Goal: Transaction & Acquisition: Download file/media

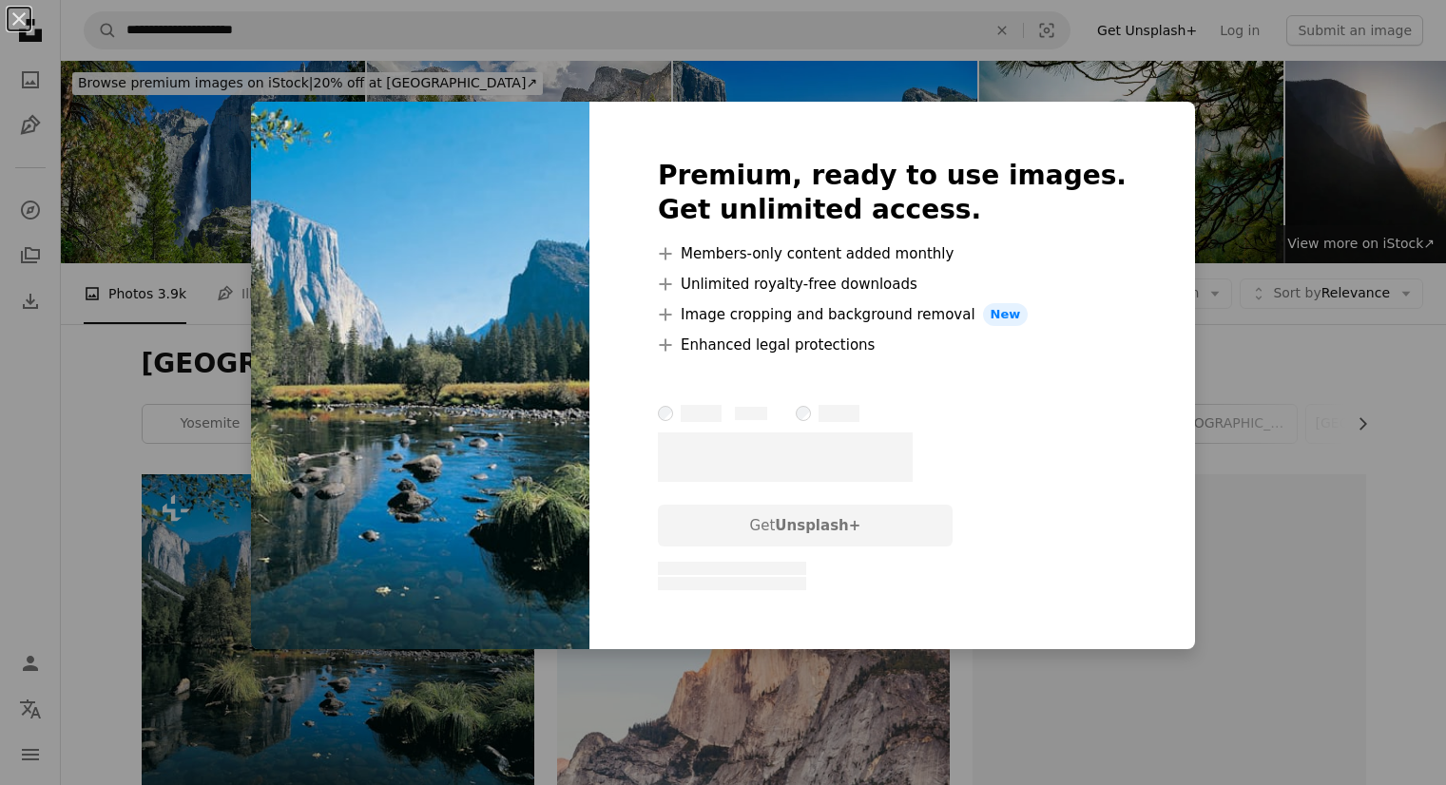
scroll to position [261, 0]
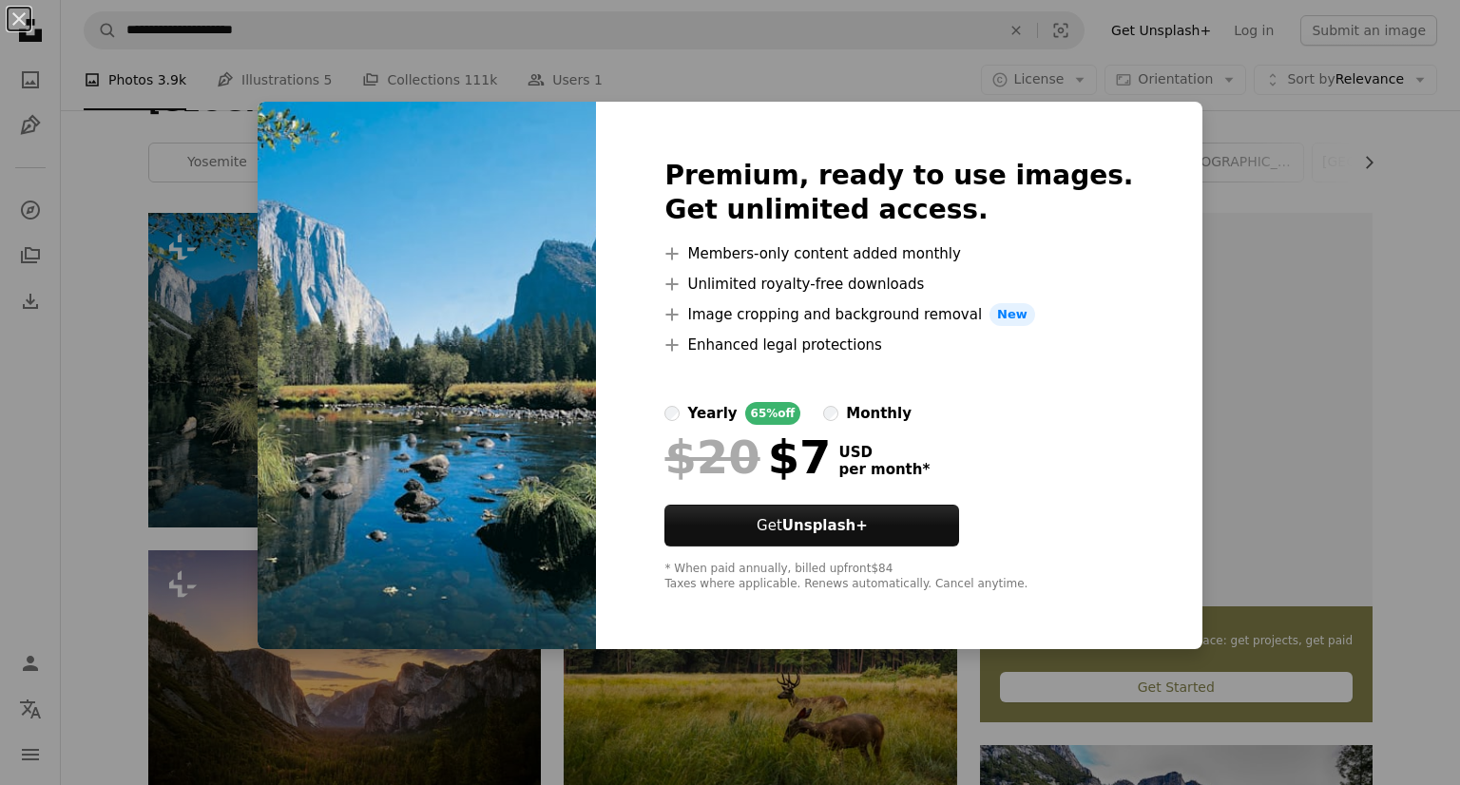
click at [1205, 177] on div "An X shape Premium, ready to use images. Get unlimited access. A plus sign Memb…" at bounding box center [730, 392] width 1460 height 785
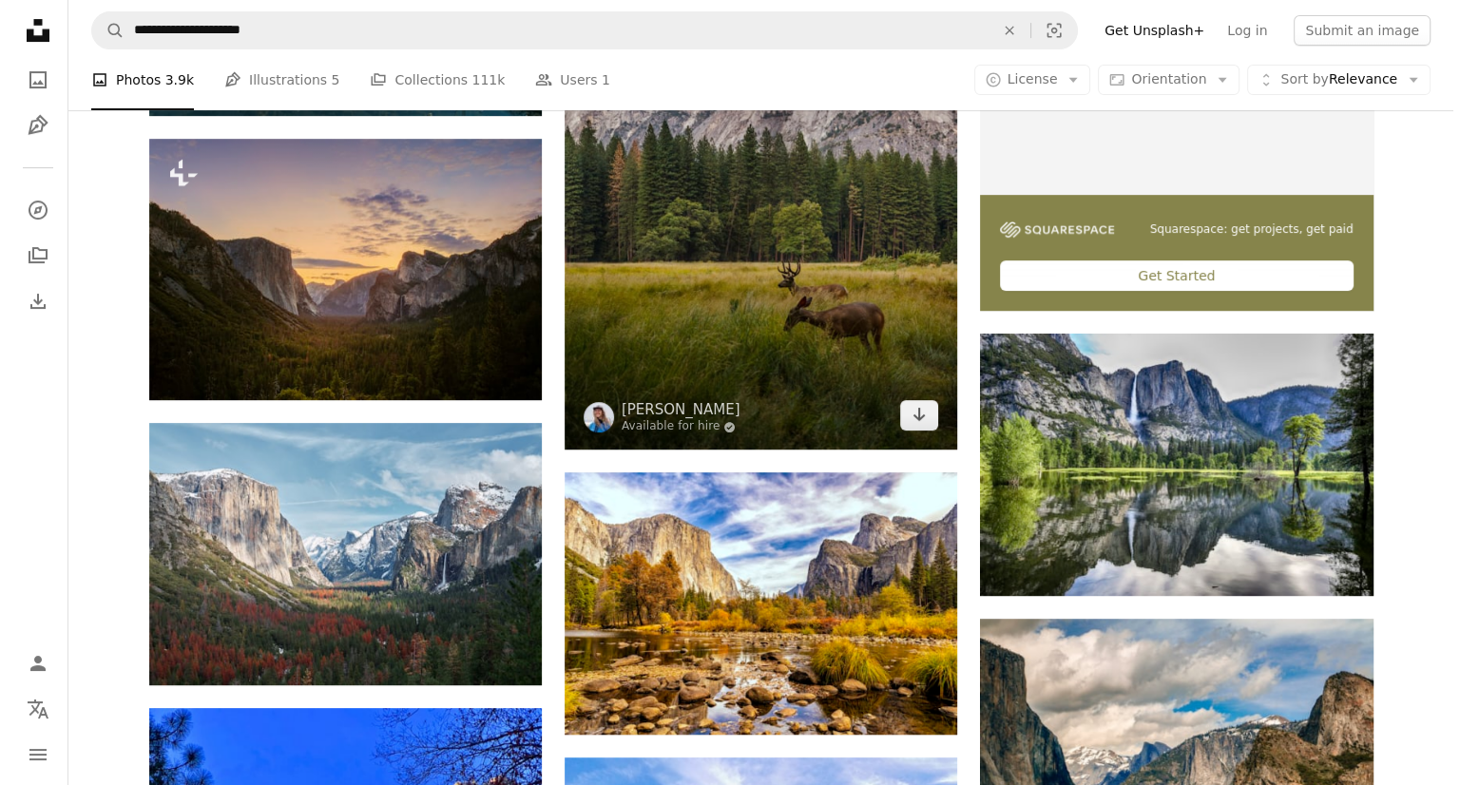
scroll to position [685, 0]
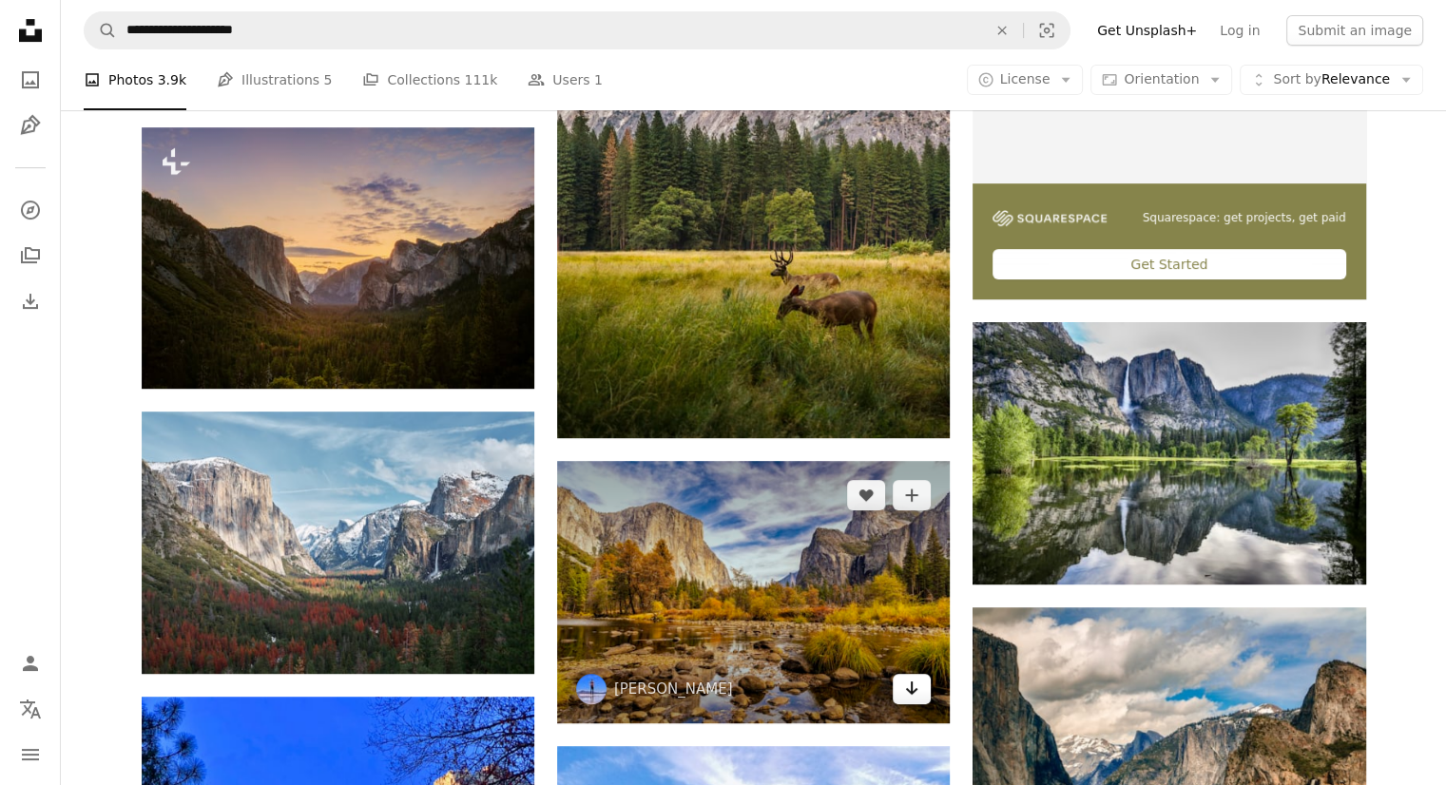
click at [924, 685] on link "Arrow pointing down" at bounding box center [912, 689] width 38 height 30
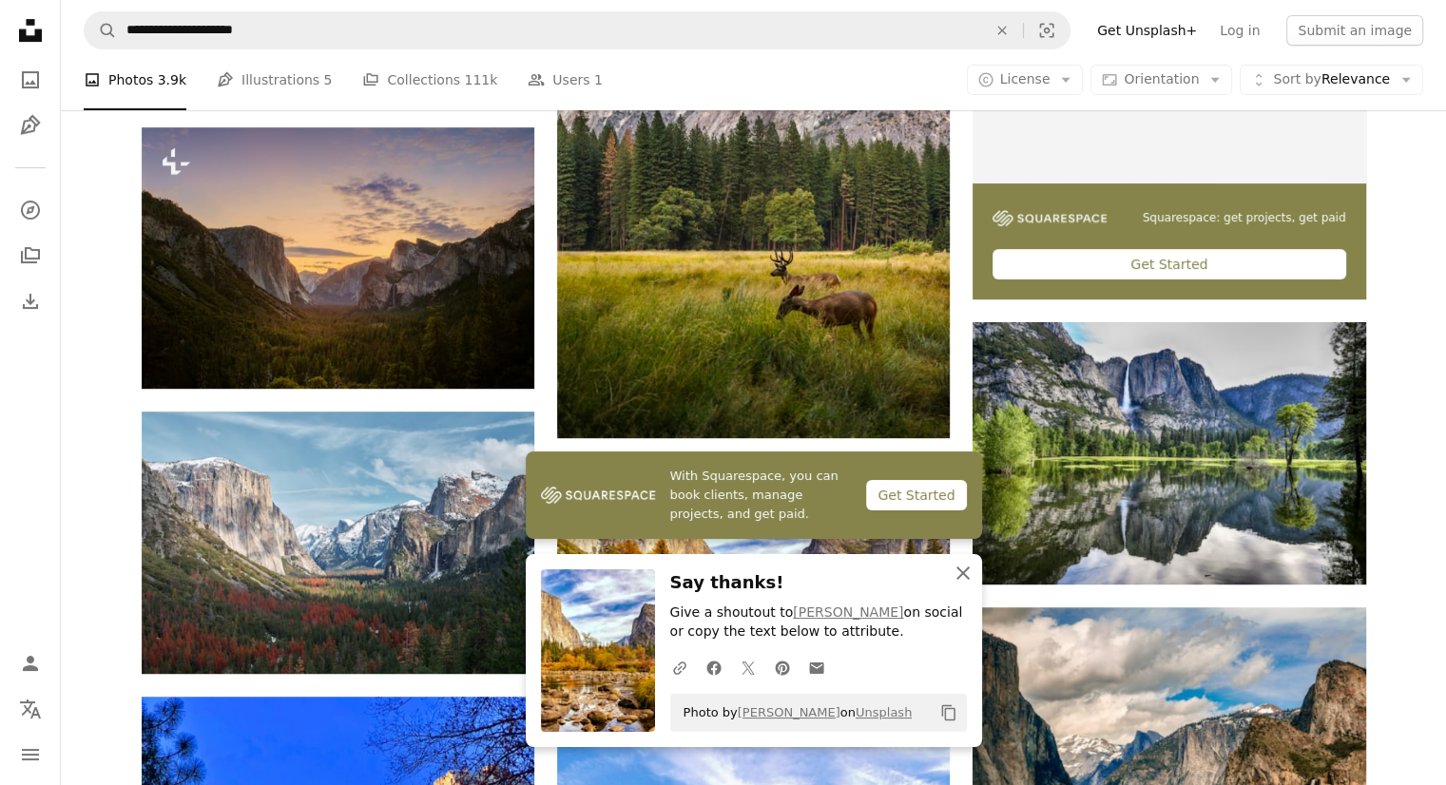
click at [960, 571] on icon "button" at bounding box center [962, 573] width 13 height 13
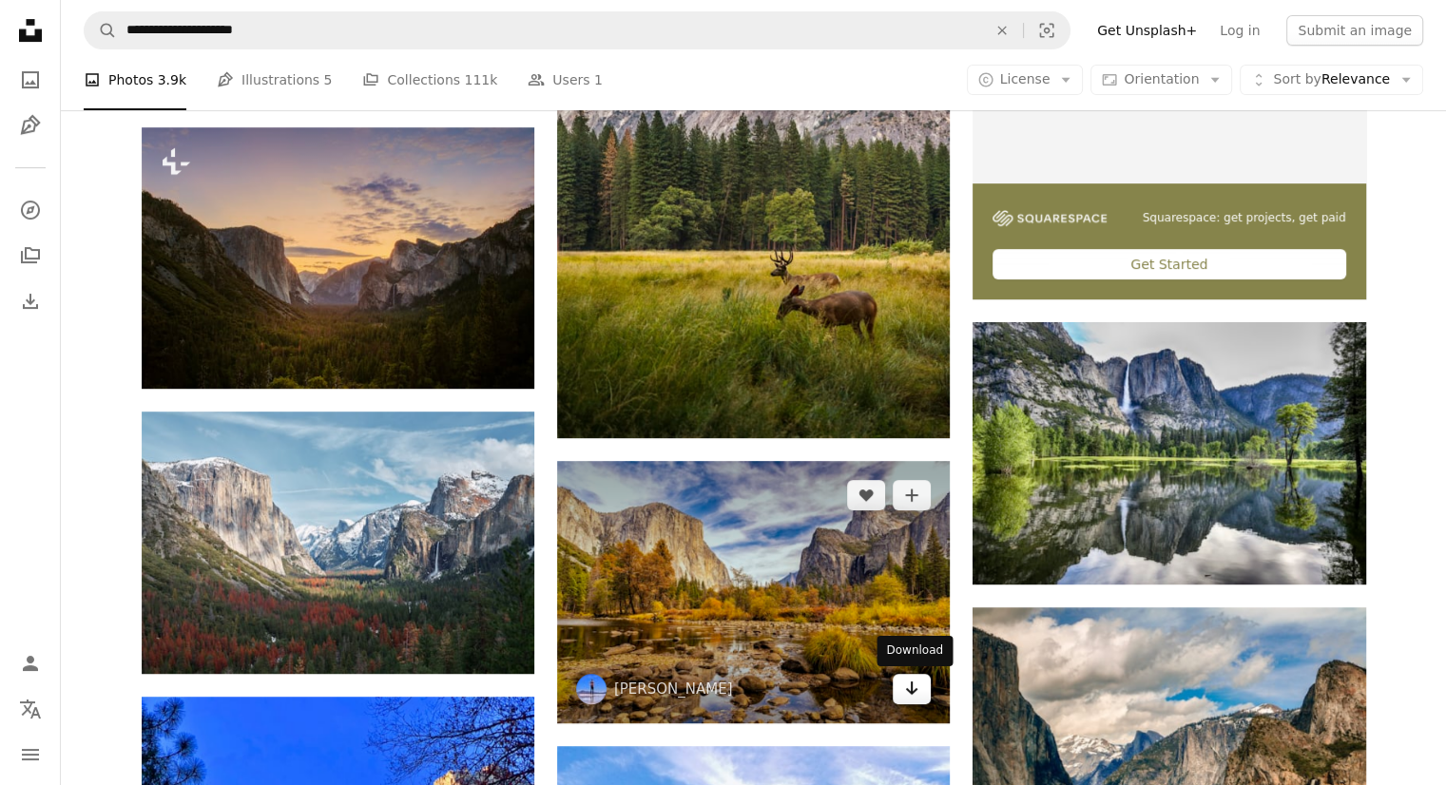
click at [926, 701] on link "Arrow pointing down" at bounding box center [912, 689] width 38 height 30
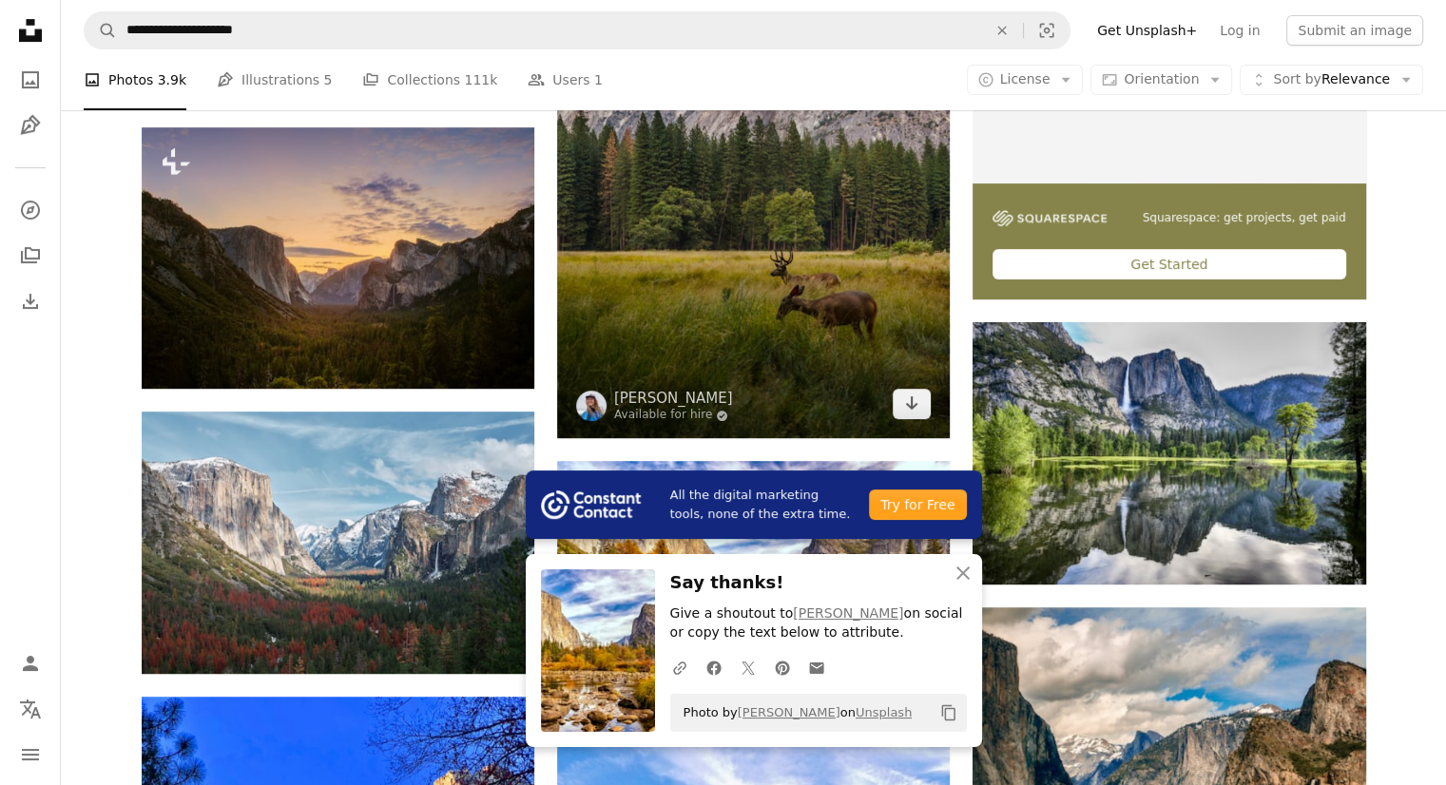
click at [829, 400] on img at bounding box center [753, 114] width 393 height 648
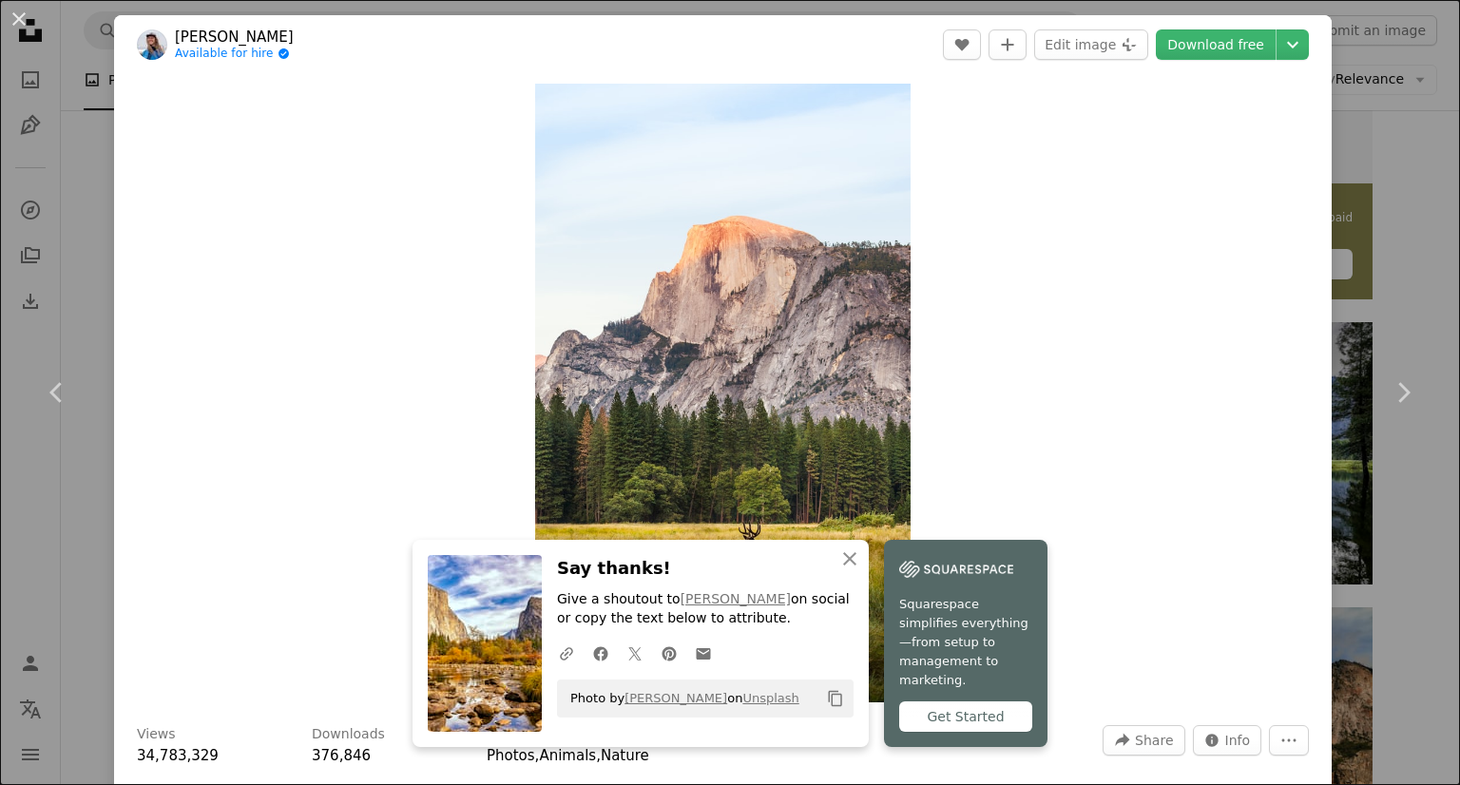
click at [1346, 107] on div "An X shape Chevron left Chevron right An X shape Close Say thanks! Give a shout…" at bounding box center [730, 392] width 1460 height 785
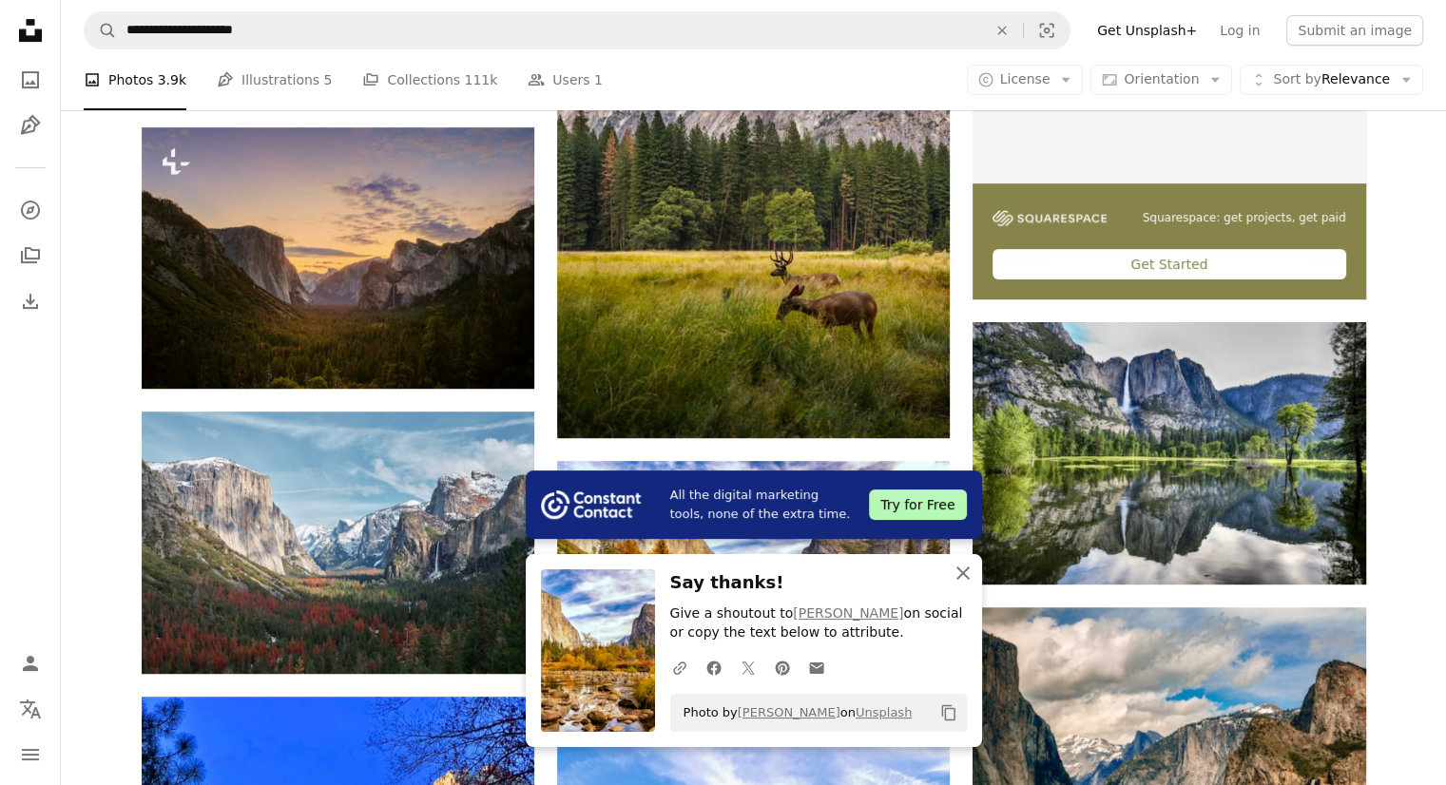
click at [956, 564] on icon "An X shape" at bounding box center [963, 573] width 23 height 23
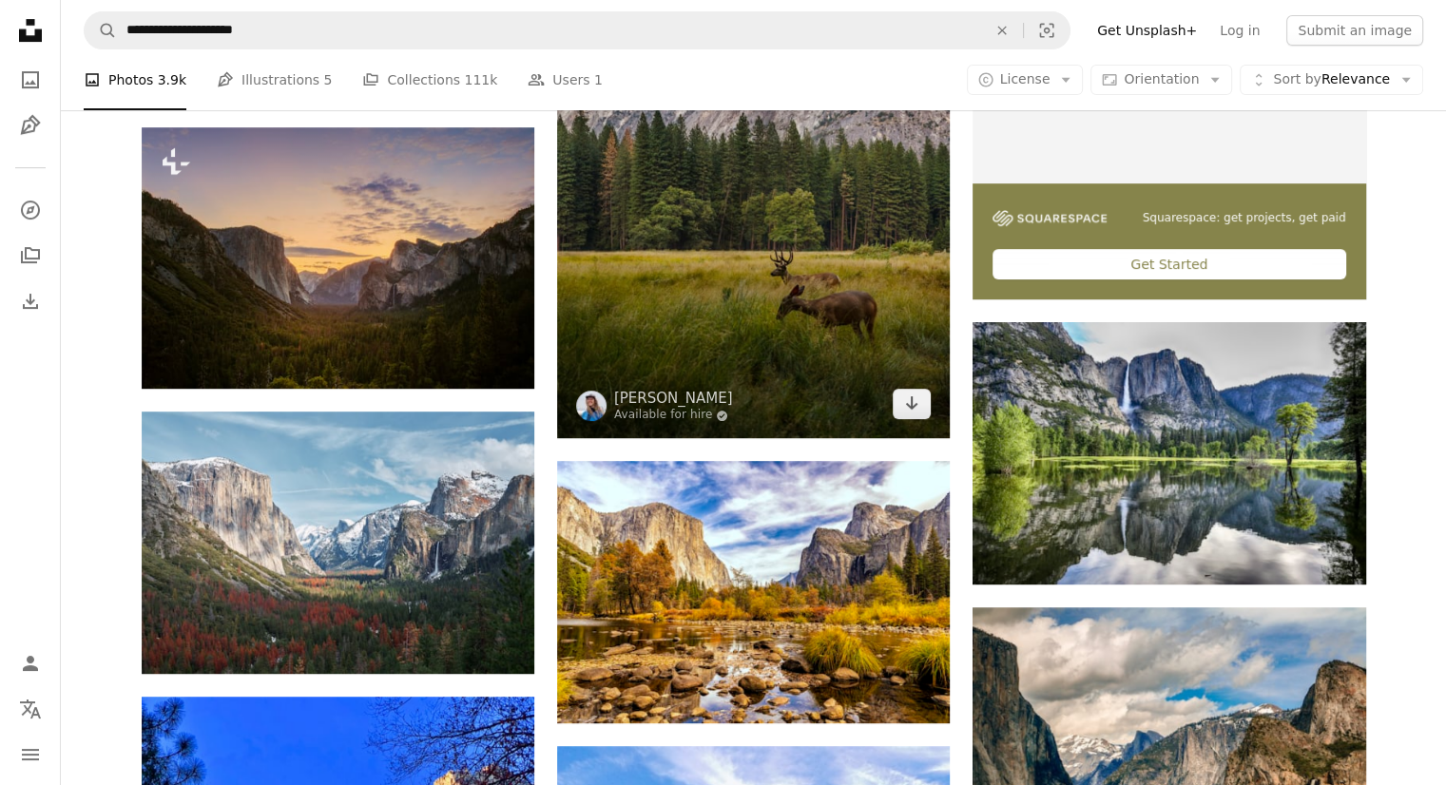
click at [833, 294] on img at bounding box center [753, 114] width 393 height 648
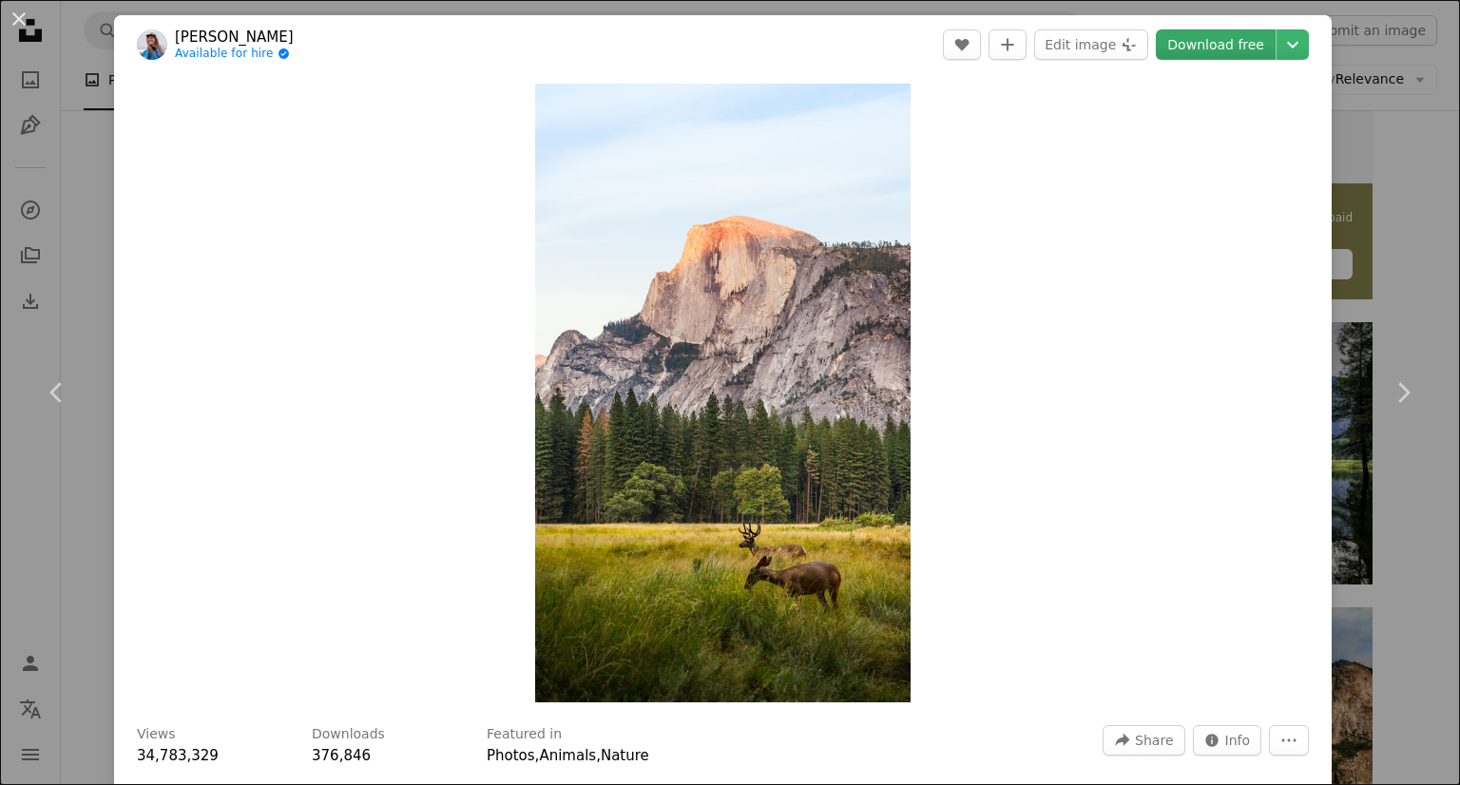
click at [1187, 41] on link "Download free" at bounding box center [1216, 44] width 120 height 30
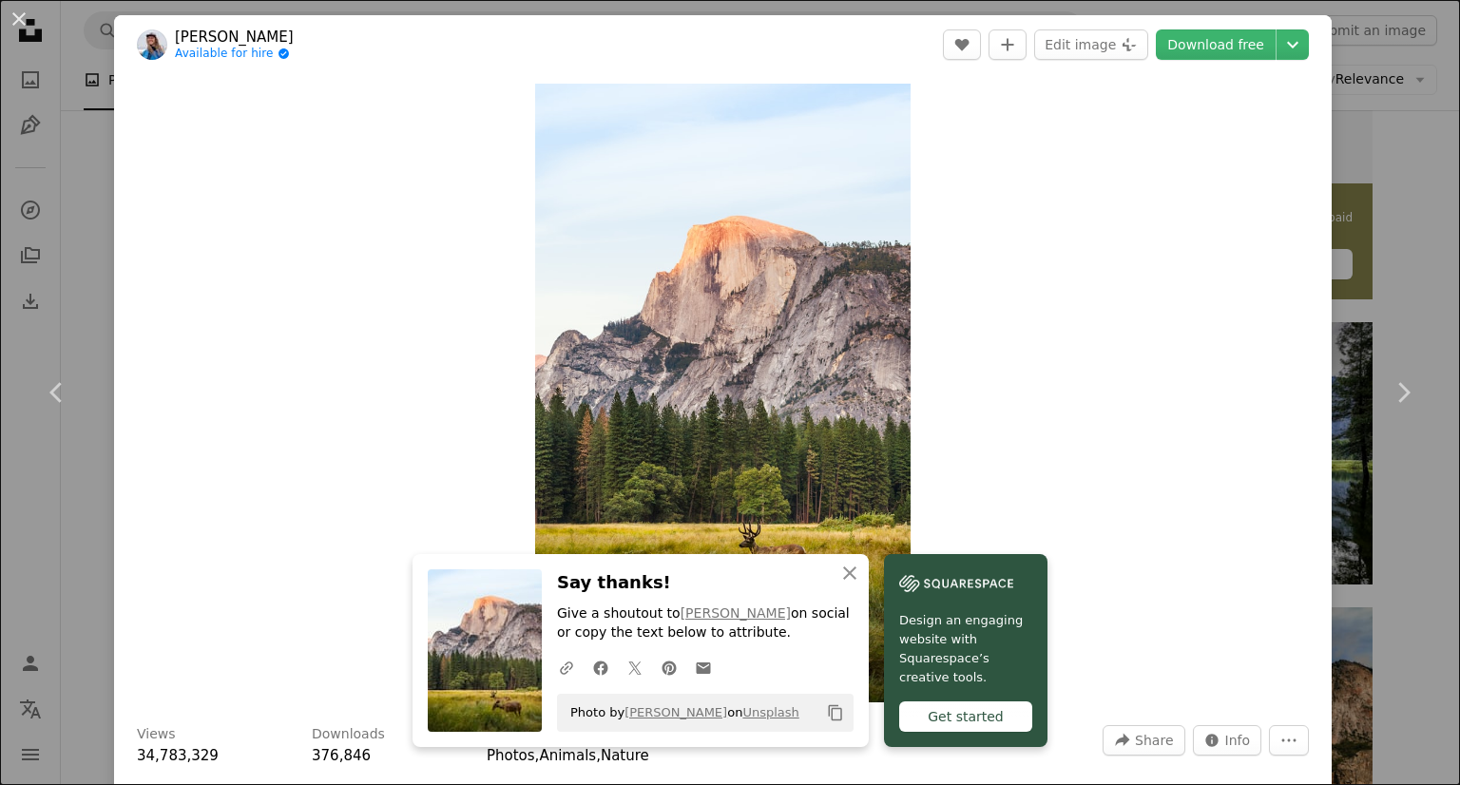
click at [1425, 308] on link "Chevron right" at bounding box center [1403, 392] width 114 height 183
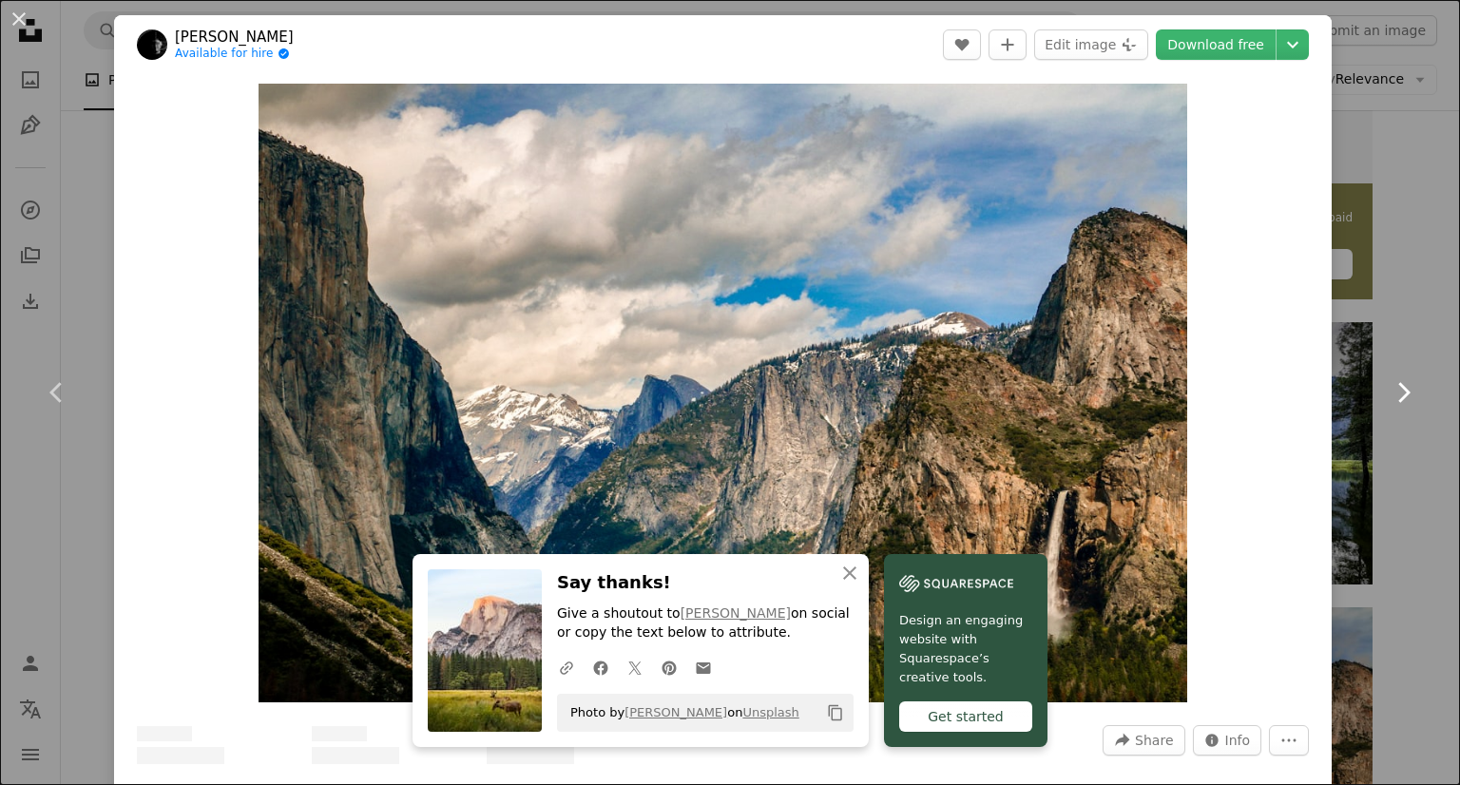
click at [1418, 308] on link "Chevron right" at bounding box center [1403, 392] width 114 height 183
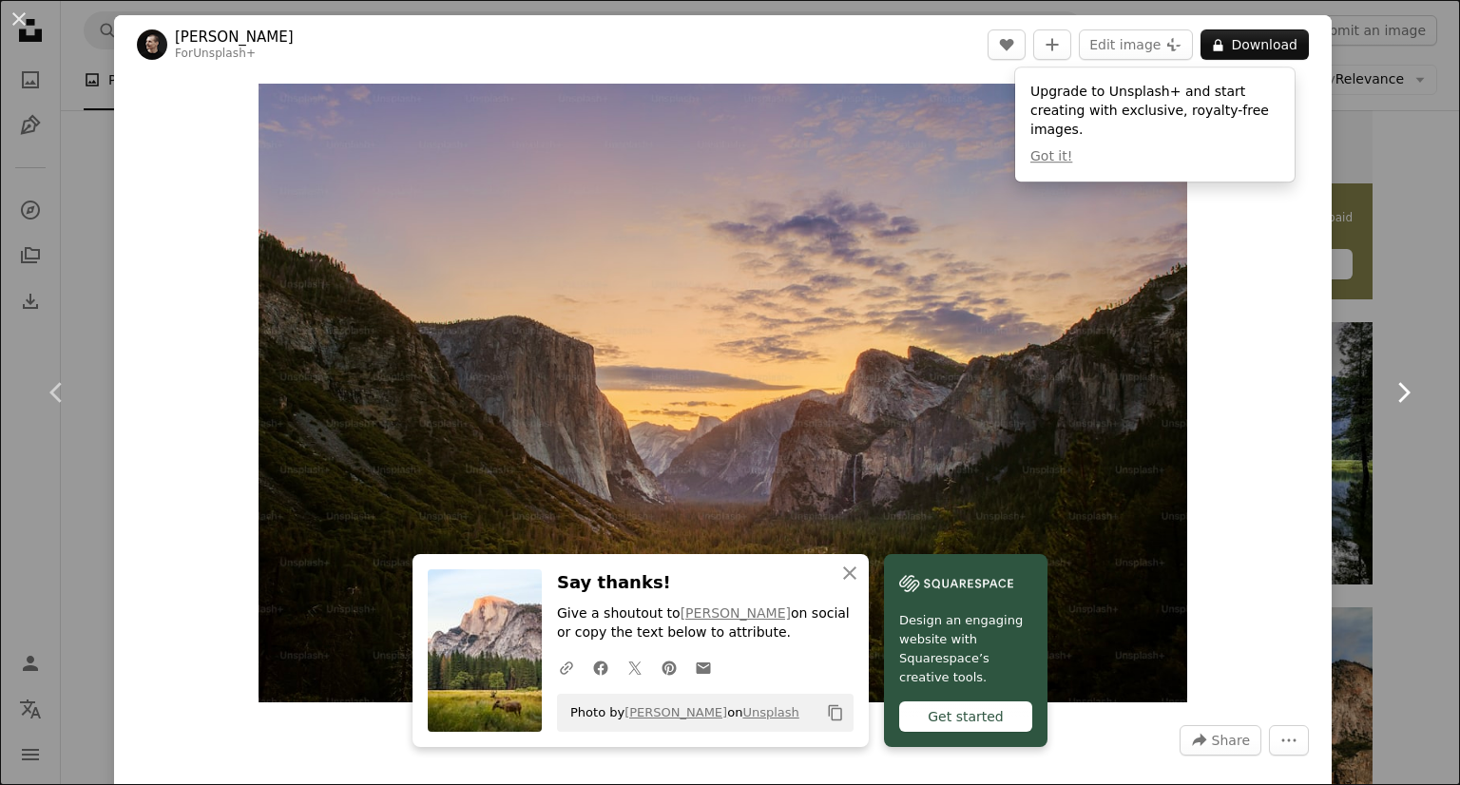
click at [1388, 396] on icon "Chevron right" at bounding box center [1403, 392] width 30 height 30
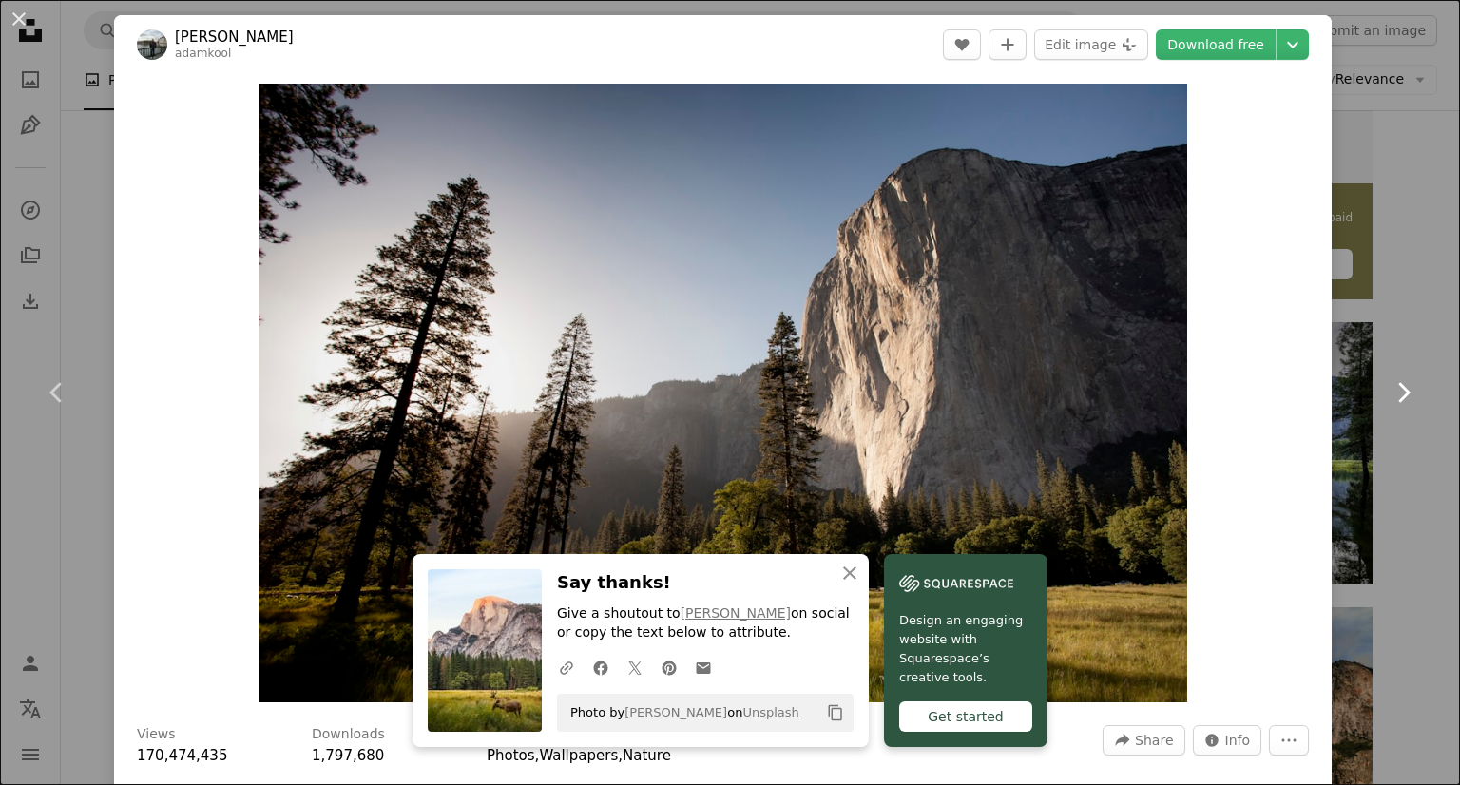
click at [1388, 396] on icon "Chevron right" at bounding box center [1403, 392] width 30 height 30
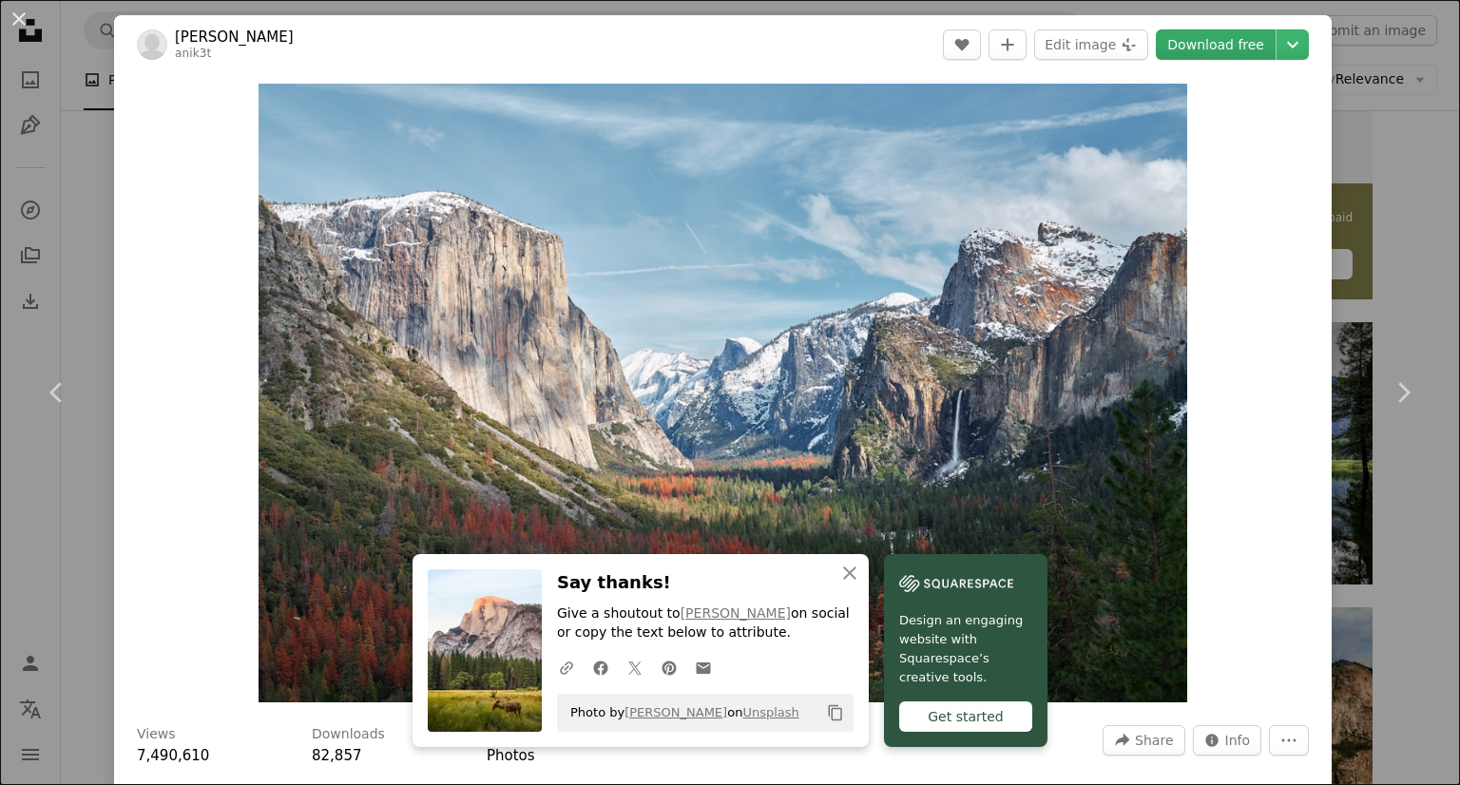
click at [1244, 49] on link "Download free" at bounding box center [1216, 44] width 120 height 30
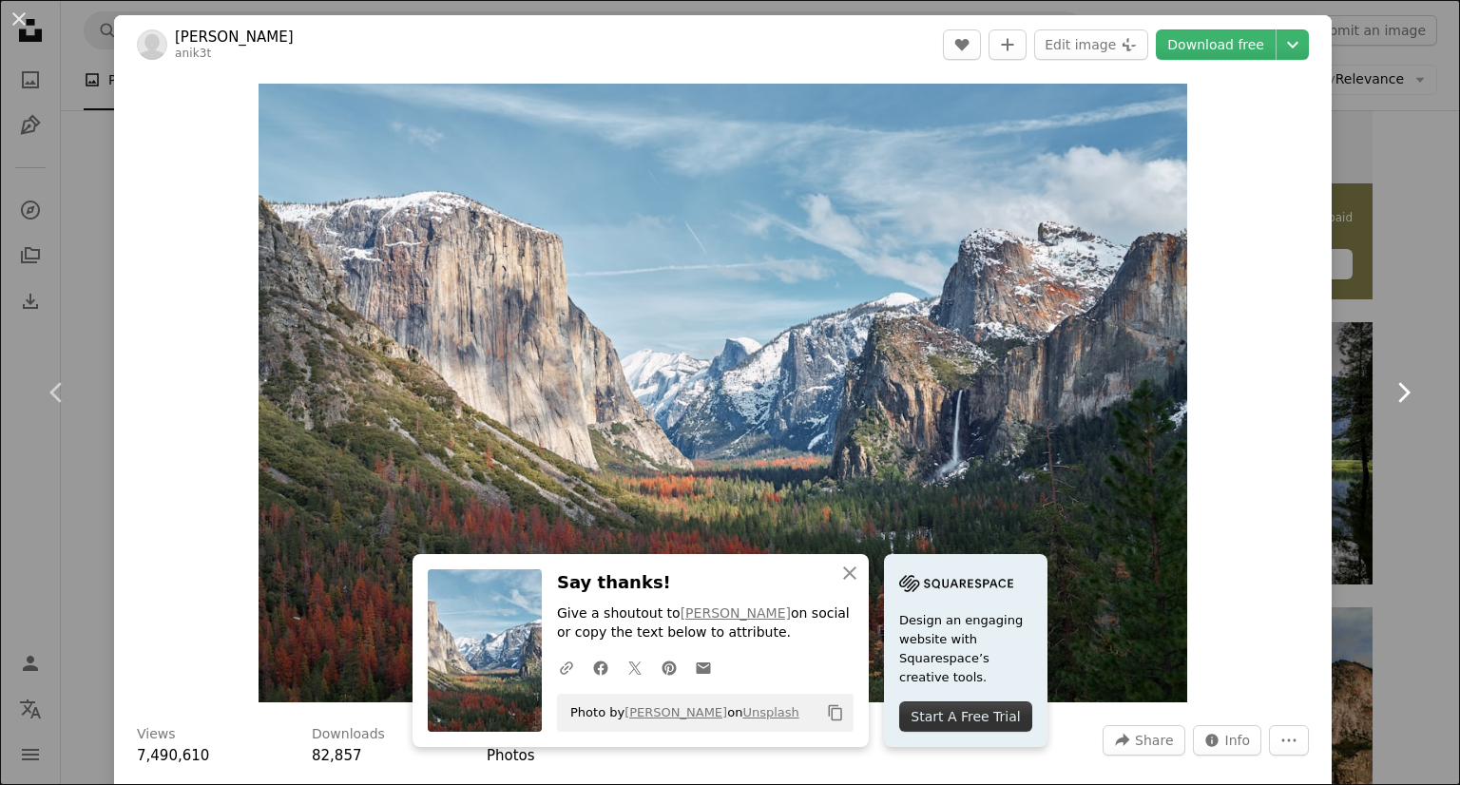
click at [1399, 397] on icon at bounding box center [1405, 392] width 12 height 20
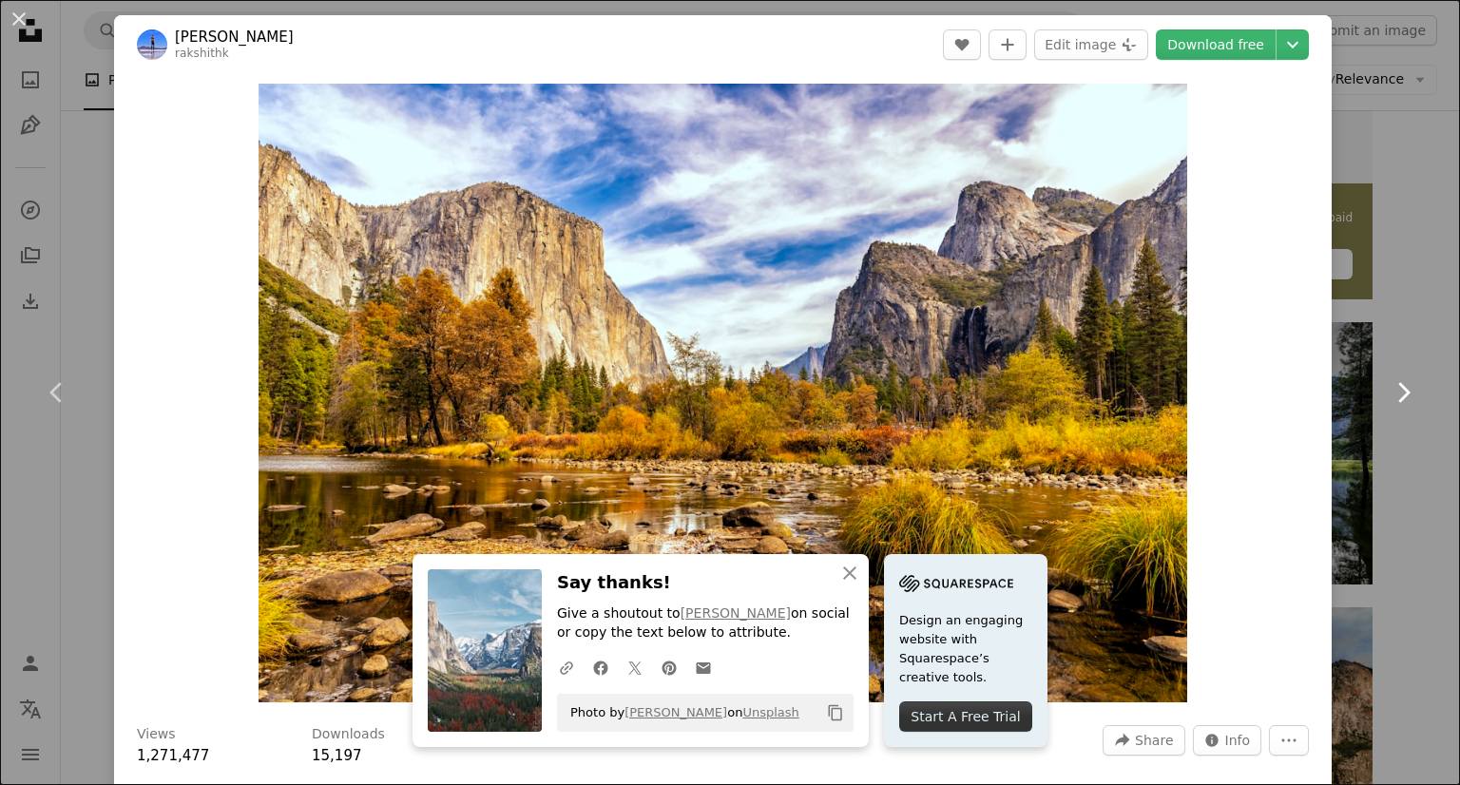
click at [1399, 397] on icon at bounding box center [1405, 392] width 12 height 20
